Goal: Task Accomplishment & Management: Use online tool/utility

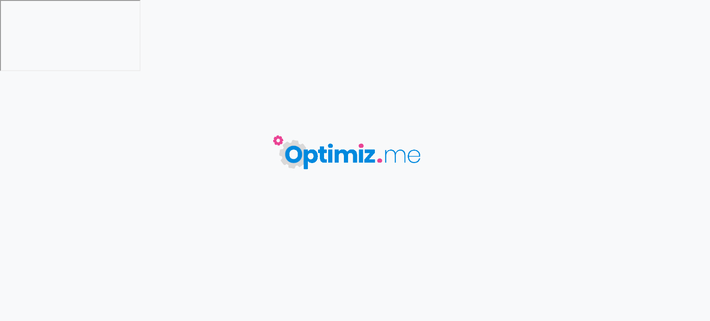
type input "Digital Signage"
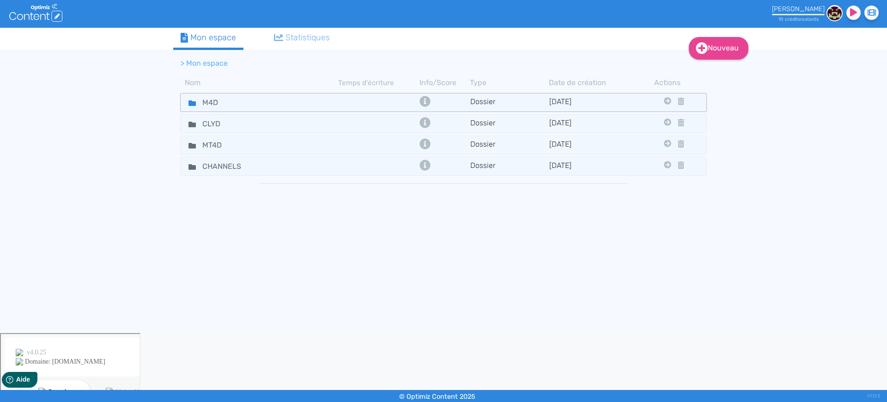
click at [287, 99] on div "M4D" at bounding box center [260, 102] width 156 height 13
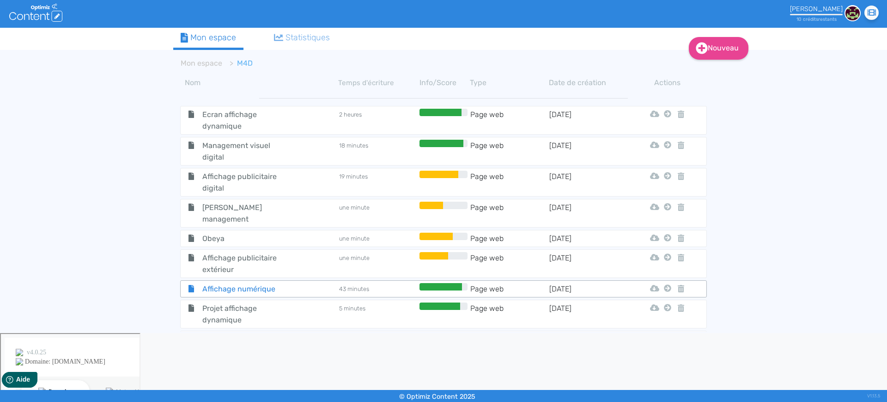
scroll to position [26, 0]
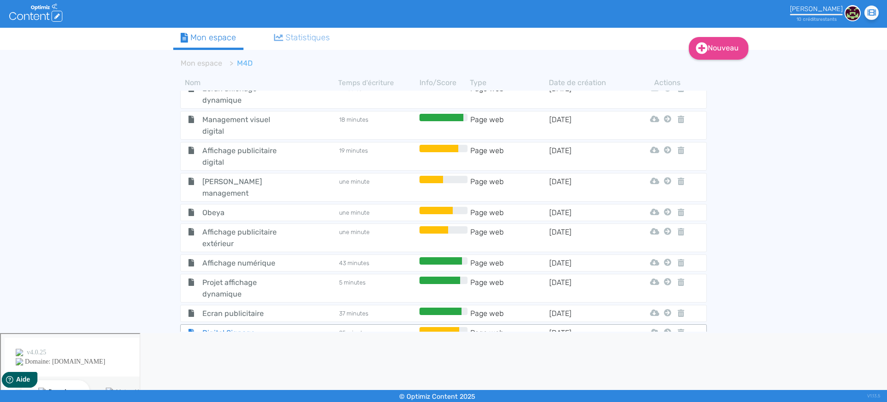
click at [305, 327] on div "Digital Signage" at bounding box center [260, 333] width 156 height 12
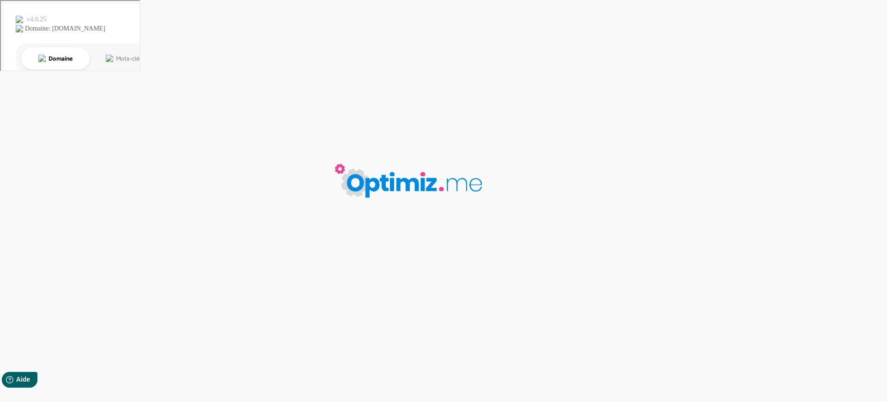
click at [305, 318] on body "0 mots 0.00 minutes 0 /0 mots Score SEO 0 /- termes Sauvegardé Contenu Métadonn…" at bounding box center [443, 201] width 887 height 402
type input "Digital Signage"
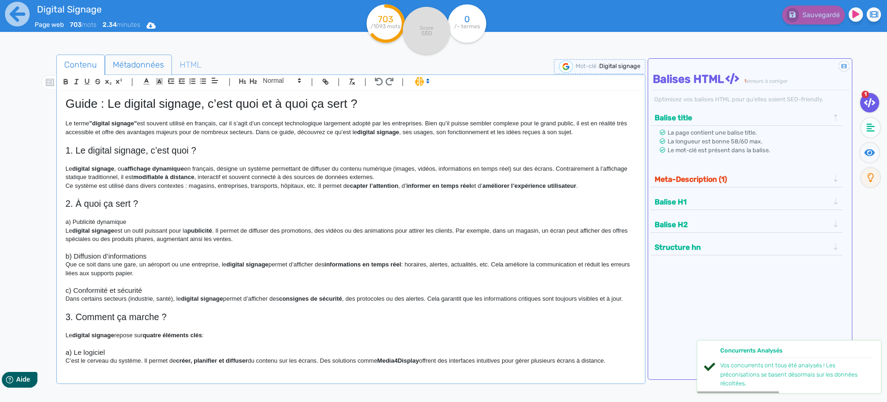
click at [107, 57] on span "Métadonnées" at bounding box center [138, 64] width 66 height 25
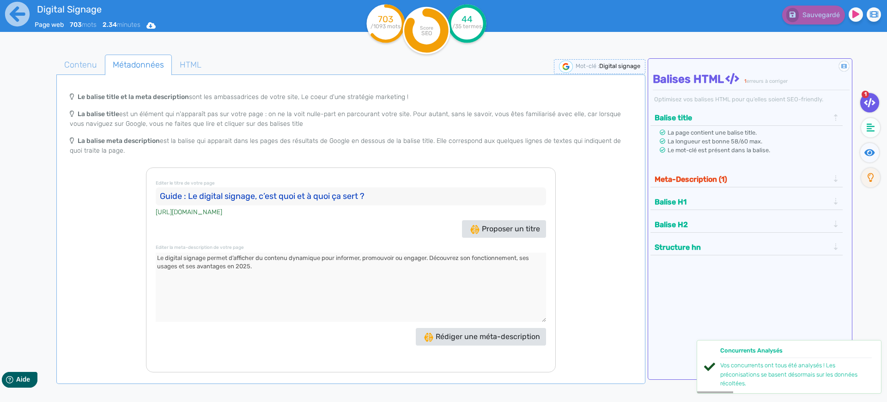
click at [297, 279] on textarea at bounding box center [351, 286] width 390 height 69
click at [691, 173] on button "Meta-Description (1)" at bounding box center [742, 178] width 180 height 15
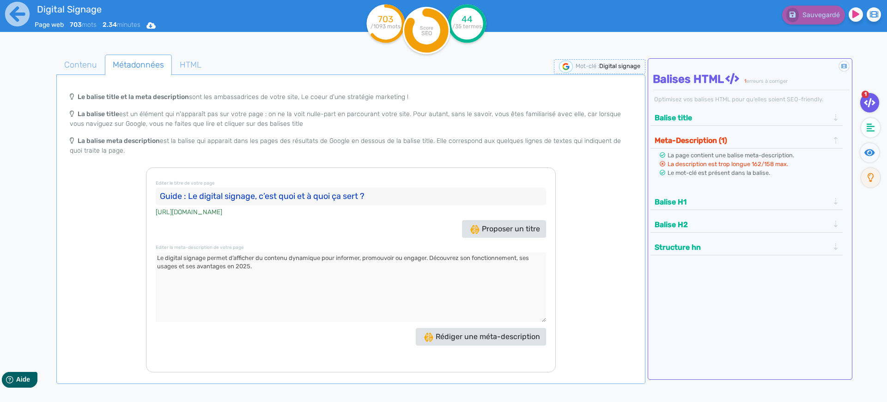
drag, startPoint x: 459, startPoint y: 258, endPoint x: 439, endPoint y: 257, distance: 20.4
click at [439, 257] on textarea at bounding box center [351, 286] width 390 height 69
click at [463, 259] on textarea at bounding box center [351, 286] width 390 height 69
drag, startPoint x: 473, startPoint y: 259, endPoint x: 464, endPoint y: 259, distance: 8.8
click at [464, 259] on textarea at bounding box center [351, 286] width 390 height 69
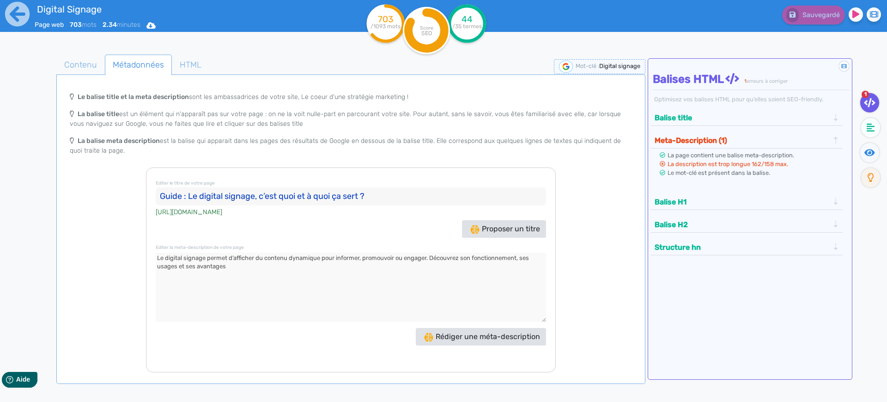
drag, startPoint x: 275, startPoint y: 273, endPoint x: 226, endPoint y: 268, distance: 49.3
click at [226, 268] on textarea at bounding box center [351, 286] width 390 height 69
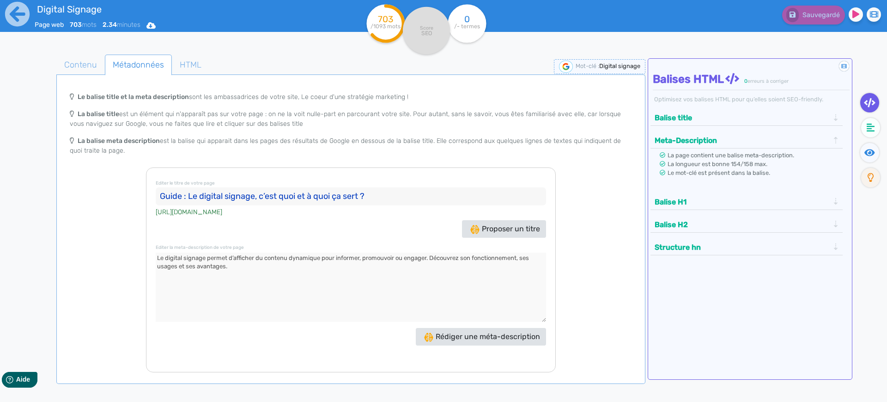
type textarea "Le digital signage permet d’afficher du contenu dynamique pour informer, promou…"
click at [109, 327] on div "Le balise title et la meta description sont les ambassadrices de votre site, Le…" at bounding box center [350, 229] width 585 height 285
click at [93, 61] on span "Contenu" at bounding box center [81, 64] width 48 height 25
